Goal: Transaction & Acquisition: Subscribe to service/newsletter

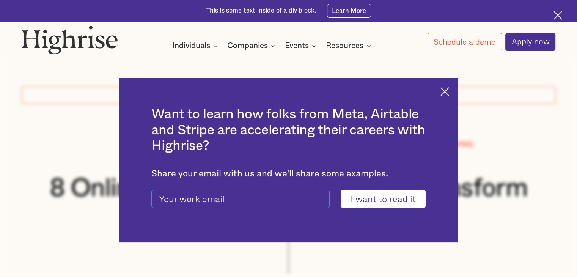
click at [233, 198] on input "current-ascender-blog-article-modal-form" at bounding box center [240, 199] width 178 height 18
type input "[PERSON_NAME][EMAIL_ADDRESS][PERSON_NAME][DOMAIN_NAME]"
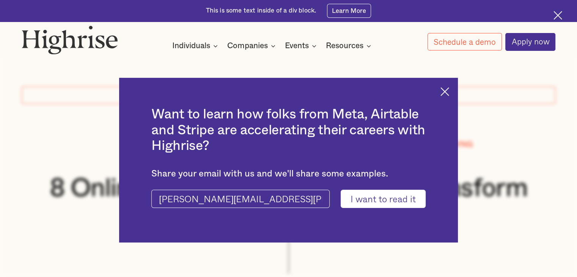
click at [364, 202] on input "I want to read it" at bounding box center [383, 199] width 85 height 18
type input "Please wait..."
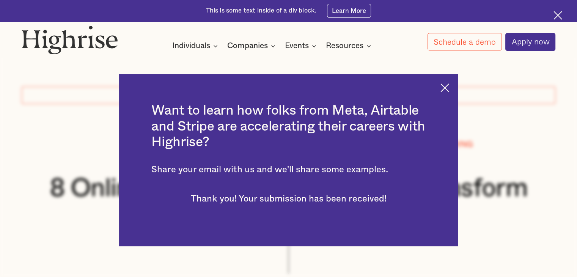
click at [449, 91] on img at bounding box center [445, 87] width 9 height 9
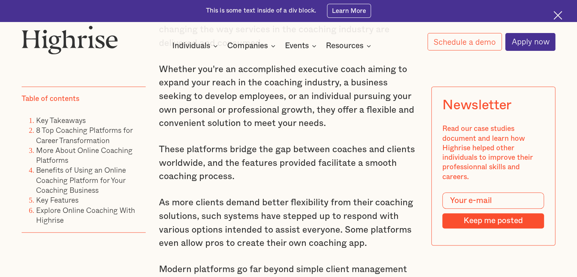
scroll to position [607, 0]
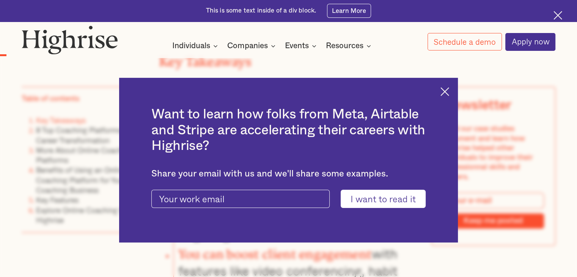
scroll to position [1025, 0]
click at [449, 93] on img at bounding box center [445, 91] width 9 height 9
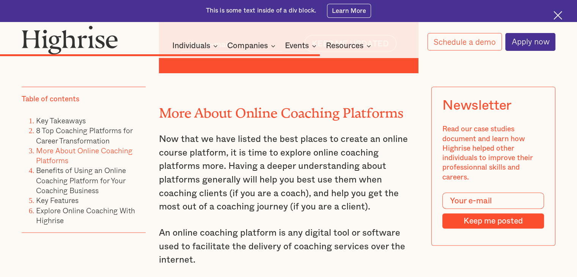
scroll to position [7211, 0]
